Goal: Browse casually

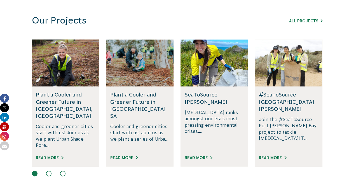
scroll to position [420, 0]
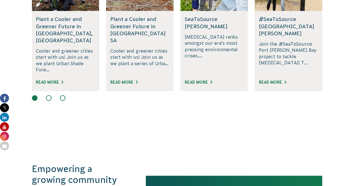
click at [49, 95] on button at bounding box center [49, 98] width 6 height 6
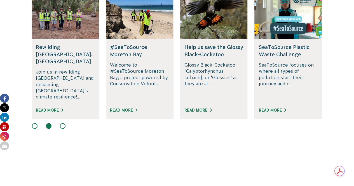
scroll to position [0, 0]
click at [62, 123] on button at bounding box center [63, 126] width 6 height 6
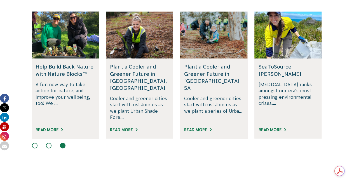
scroll to position [364, 0]
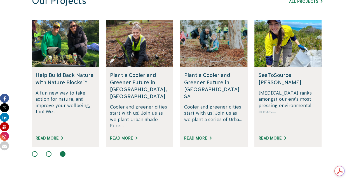
click at [46, 151] on button at bounding box center [49, 154] width 6 height 6
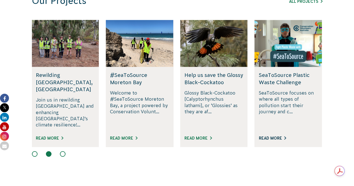
click at [277, 136] on link "Read More" at bounding box center [272, 138] width 27 height 4
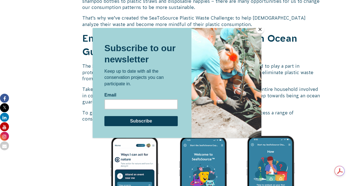
scroll to position [676, 0]
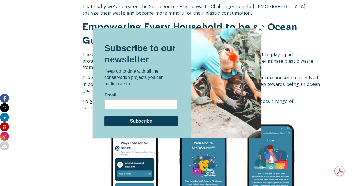
click at [260, 29] on button "Close" at bounding box center [260, 29] width 8 height 8
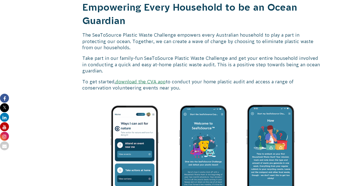
scroll to position [704, 0]
